Goal: Transaction & Acquisition: Book appointment/travel/reservation

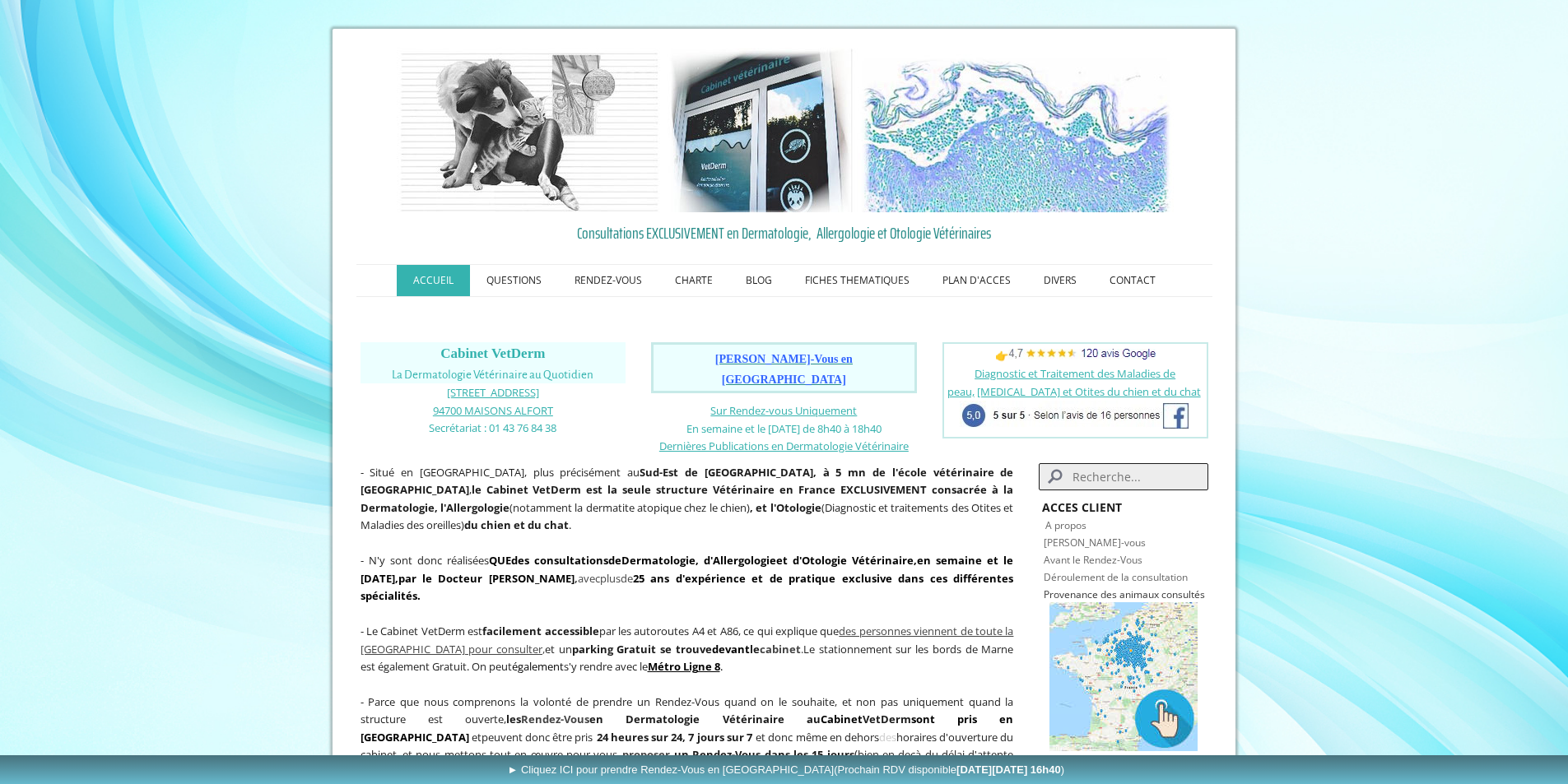
click at [779, 360] on span "[PERSON_NAME]-Vous en [GEOGRAPHIC_DATA]" at bounding box center [784, 369] width 138 height 33
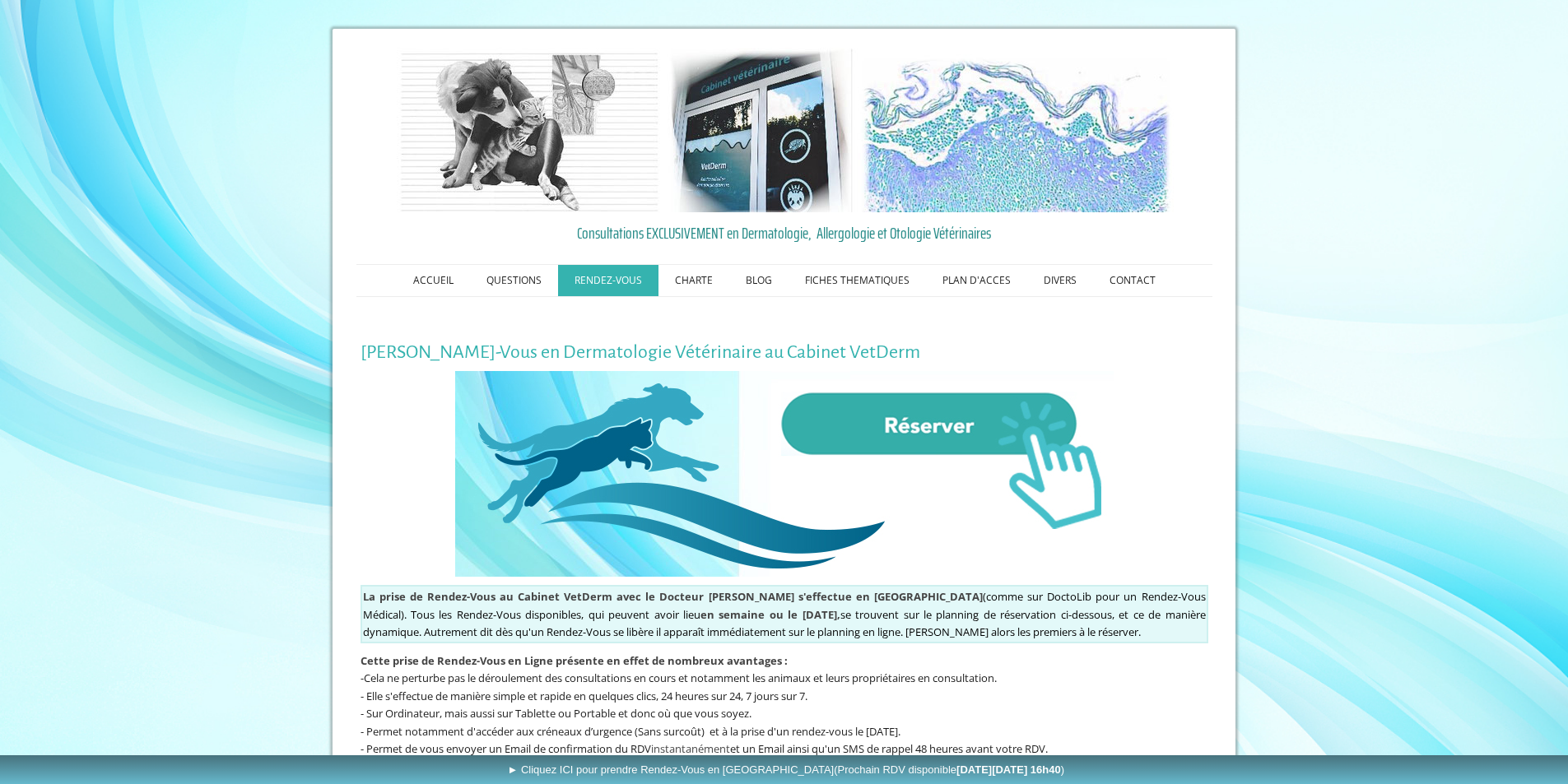
click at [928, 433] on img at bounding box center [784, 474] width 658 height 206
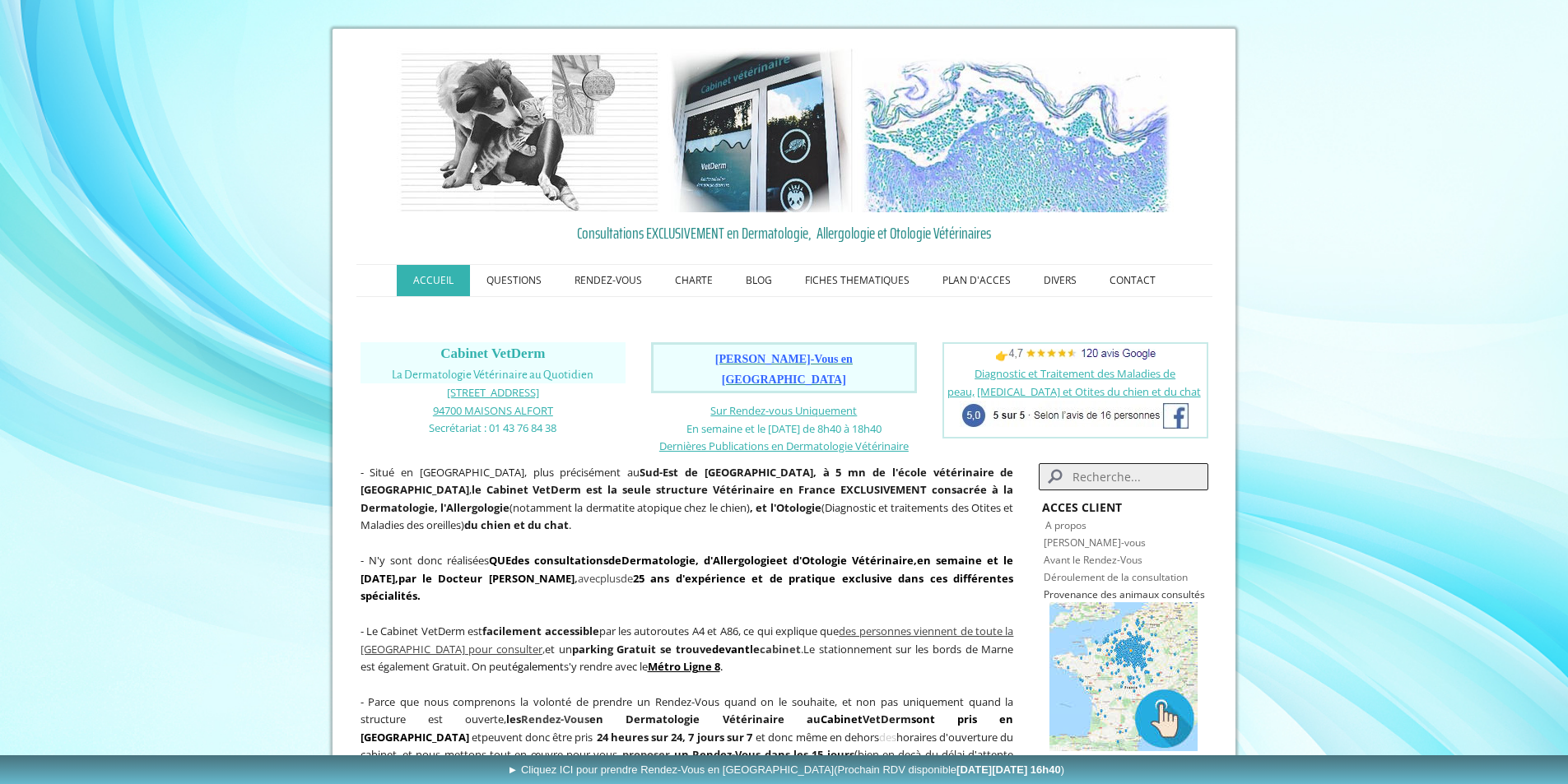
click at [796, 360] on span "Prendre Rendez-Vous en Ligne" at bounding box center [784, 369] width 138 height 33
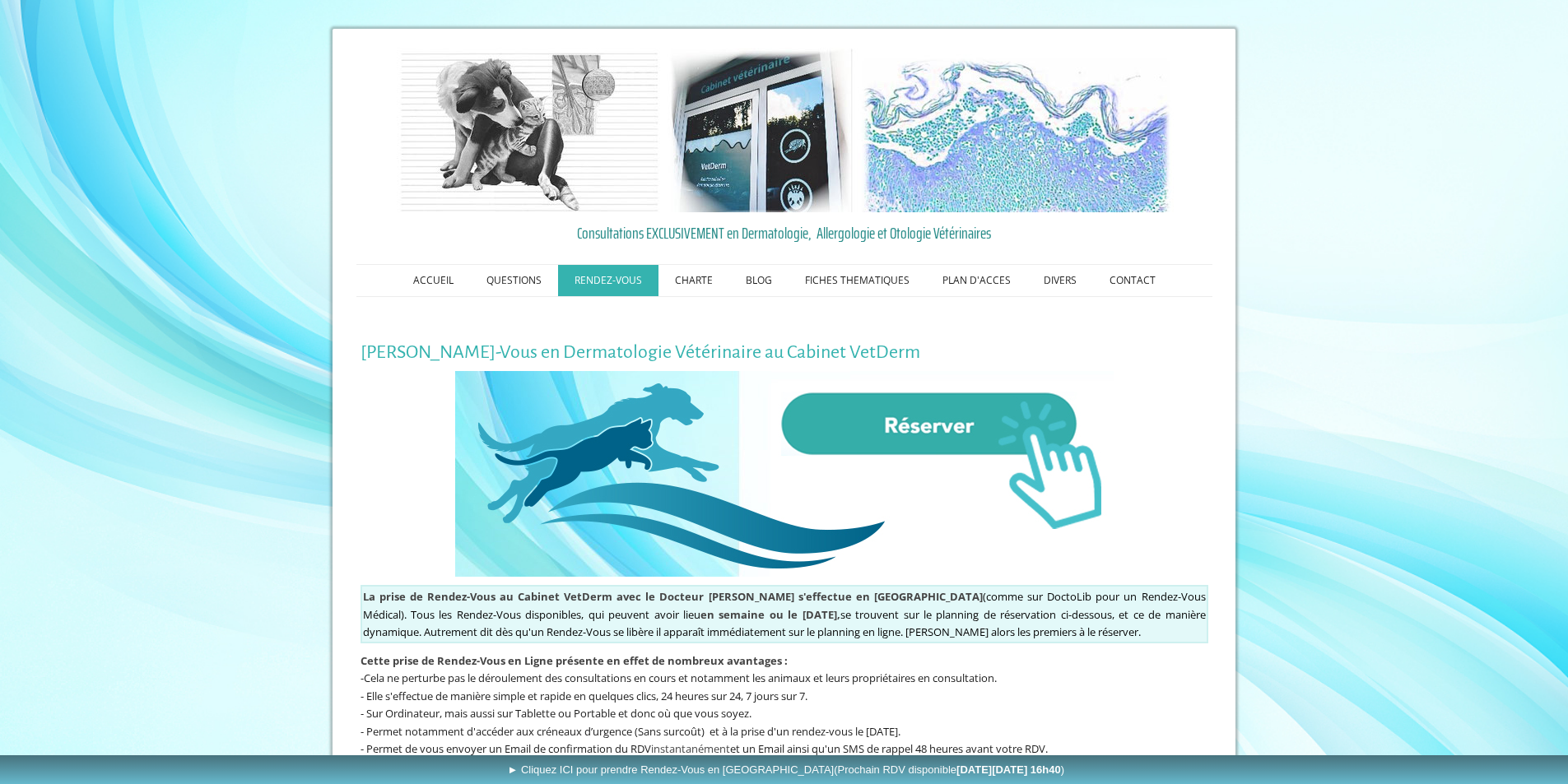
click at [936, 438] on img at bounding box center [784, 474] width 658 height 206
